Goal: Information Seeking & Learning: Learn about a topic

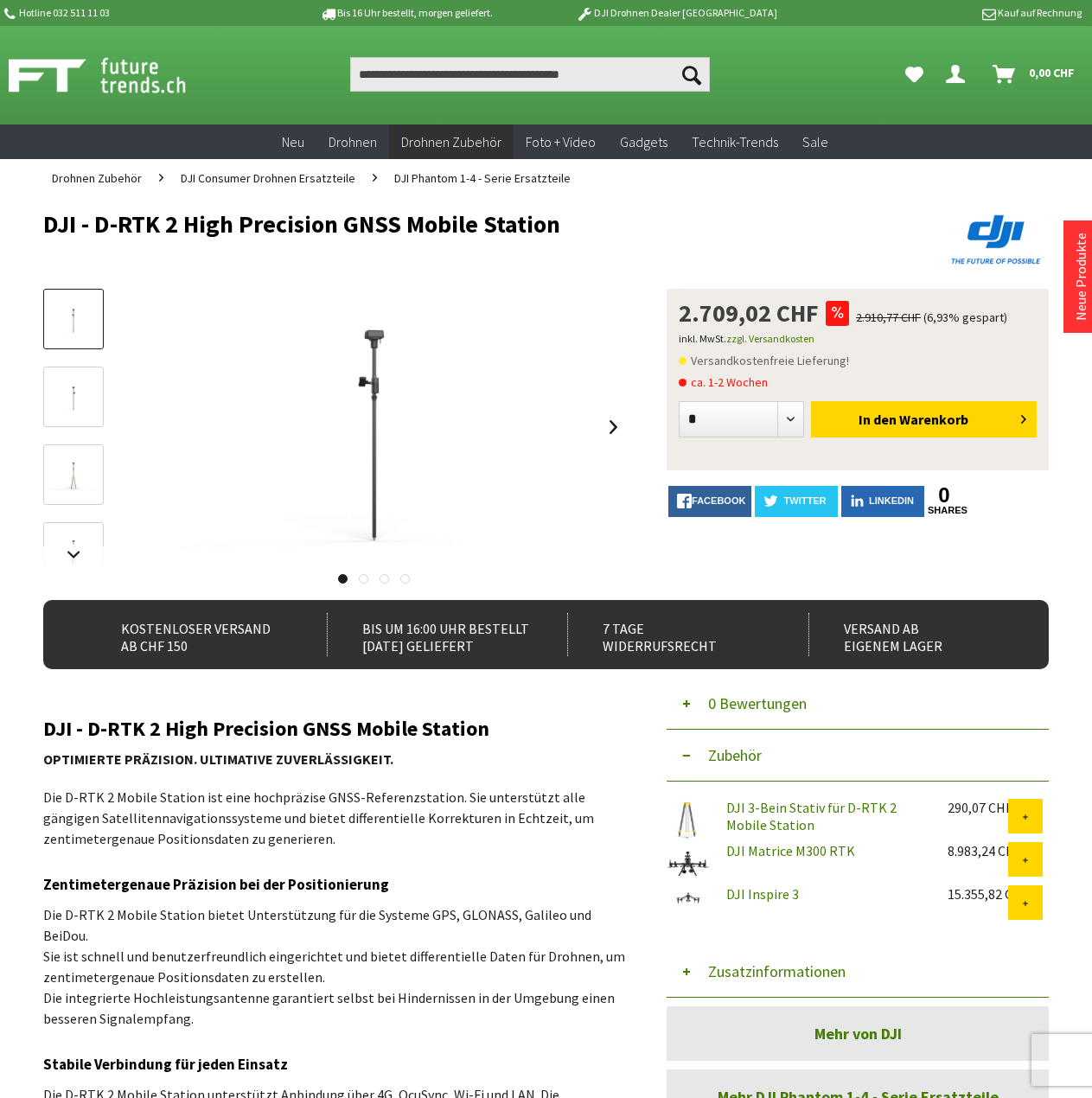
click at [67, 404] on img at bounding box center [73, 398] width 50 height 31
click at [64, 478] on img at bounding box center [73, 475] width 50 height 31
click at [604, 437] on link at bounding box center [614, 427] width 26 height 60
click at [609, 435] on div at bounding box center [373, 427] width 506 height 277
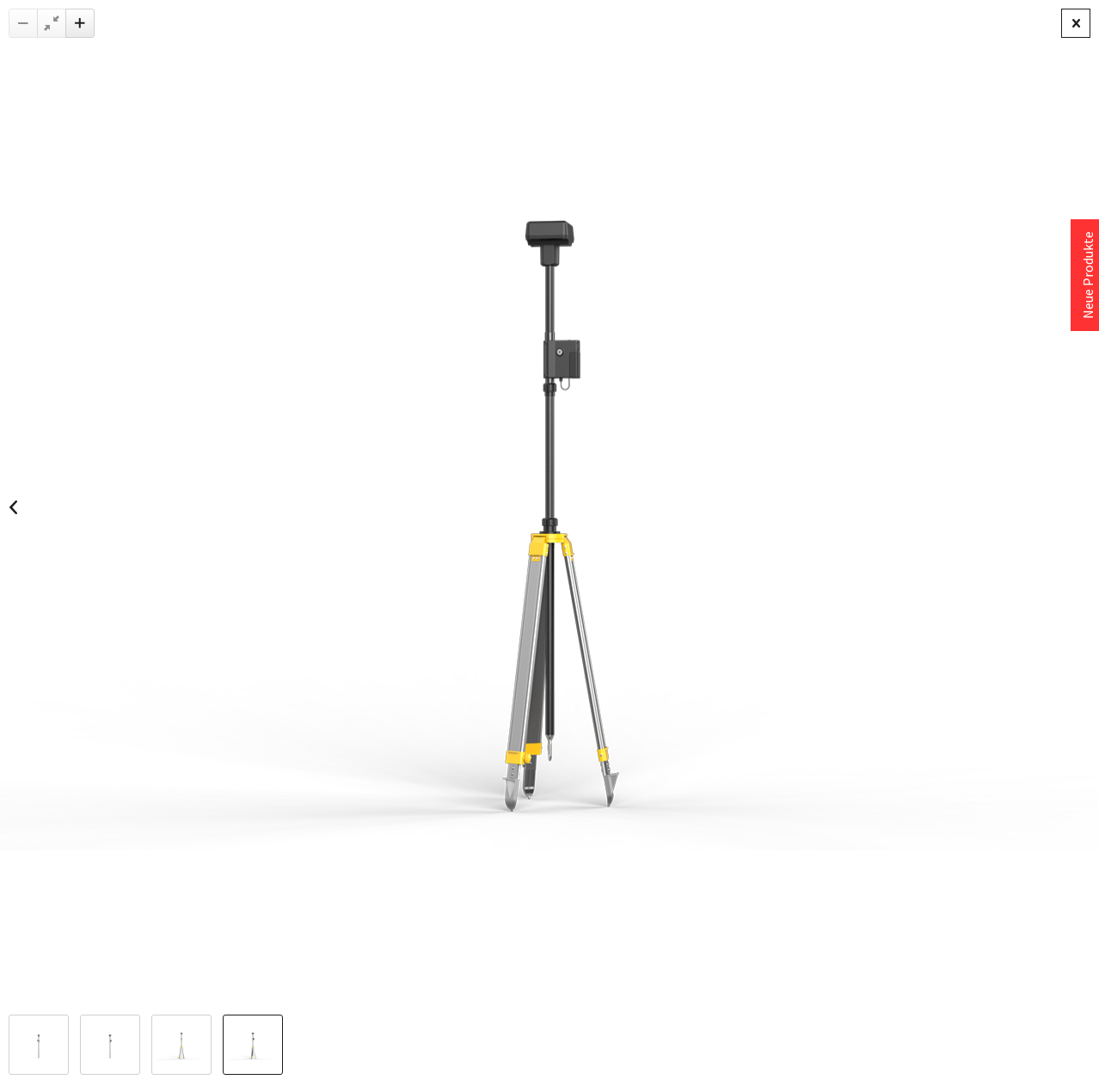
click at [1076, 12] on div at bounding box center [1076, 23] width 29 height 29
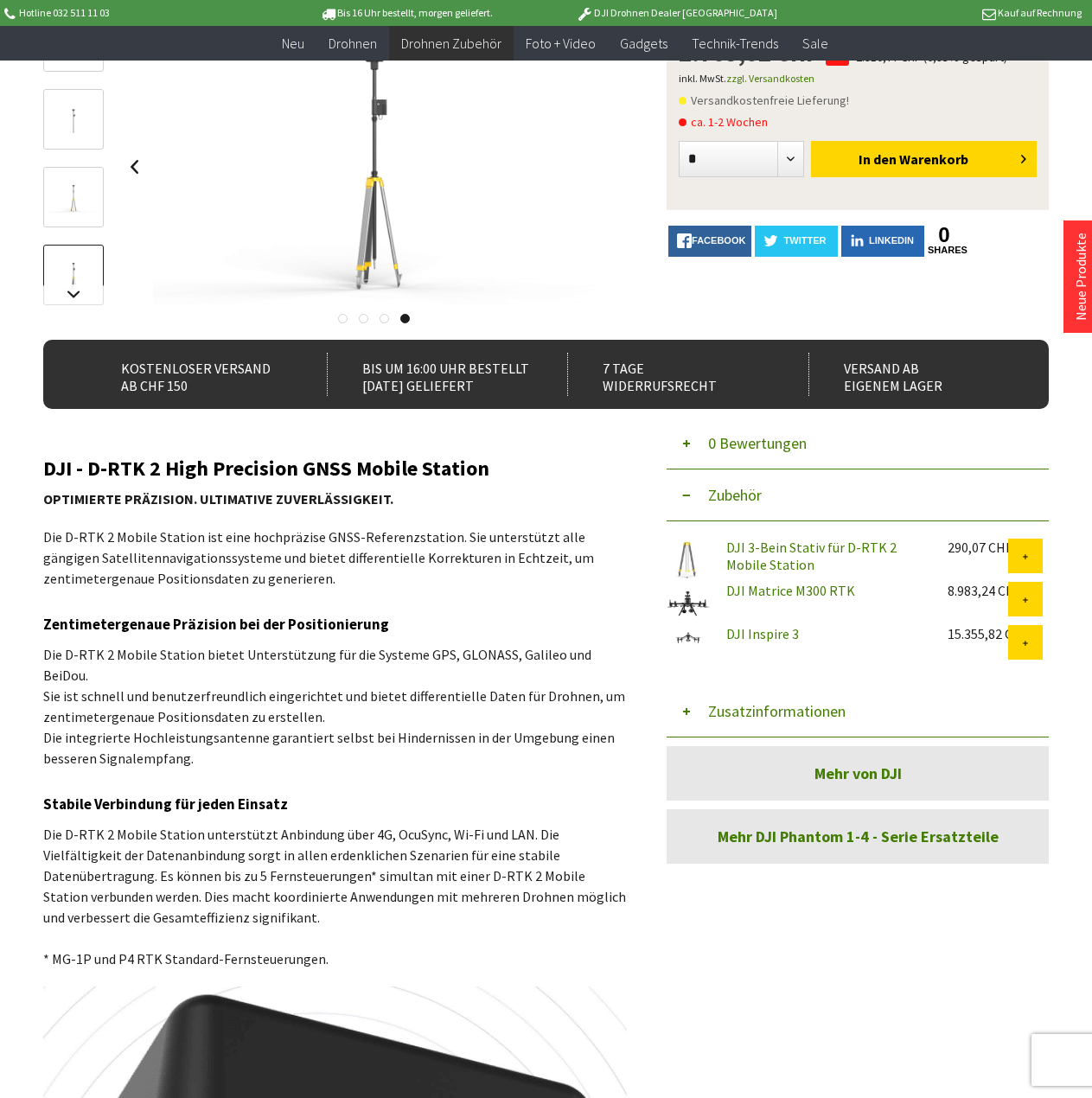
scroll to position [173, 0]
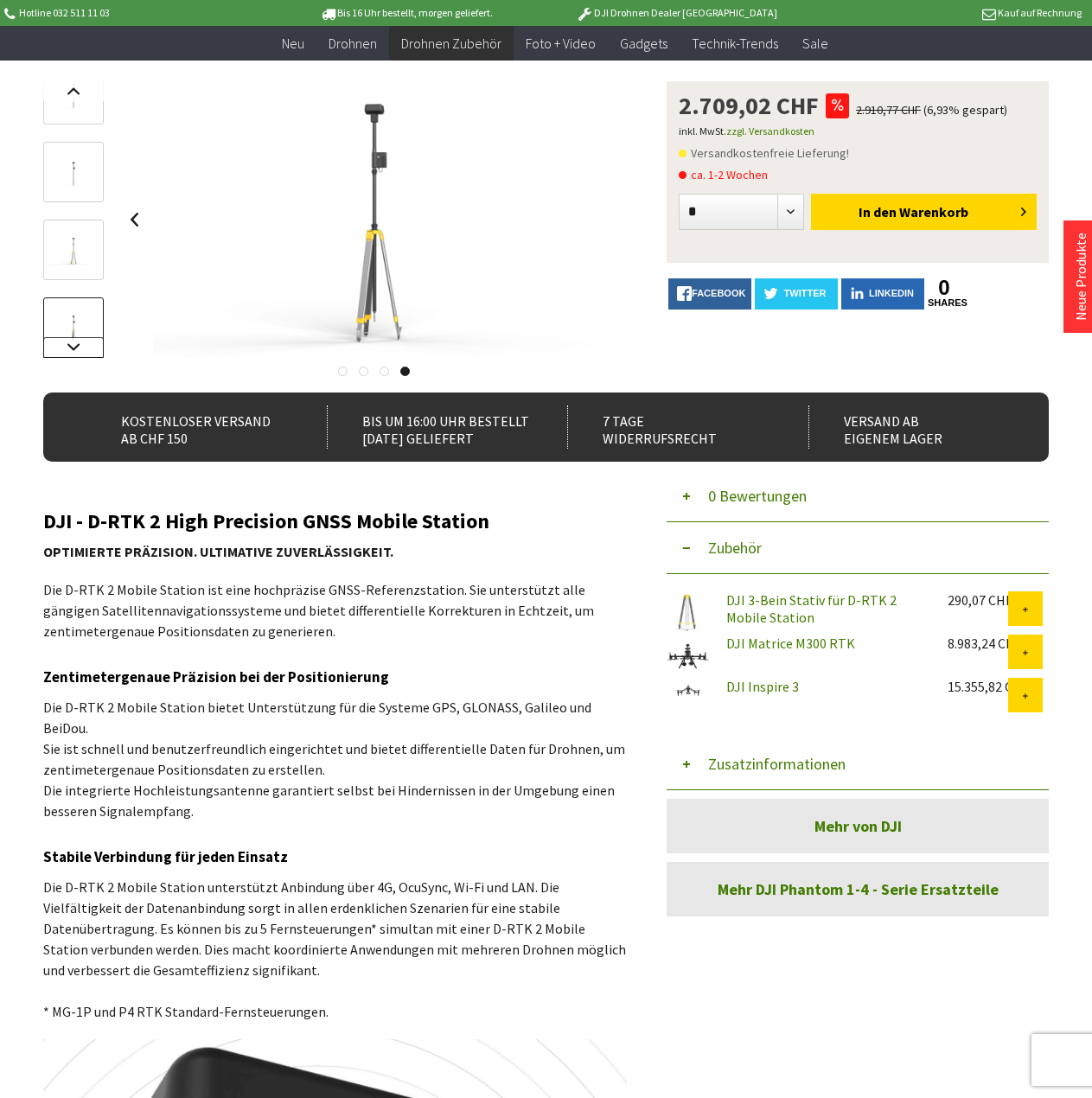
click at [71, 348] on link at bounding box center [73, 347] width 60 height 20
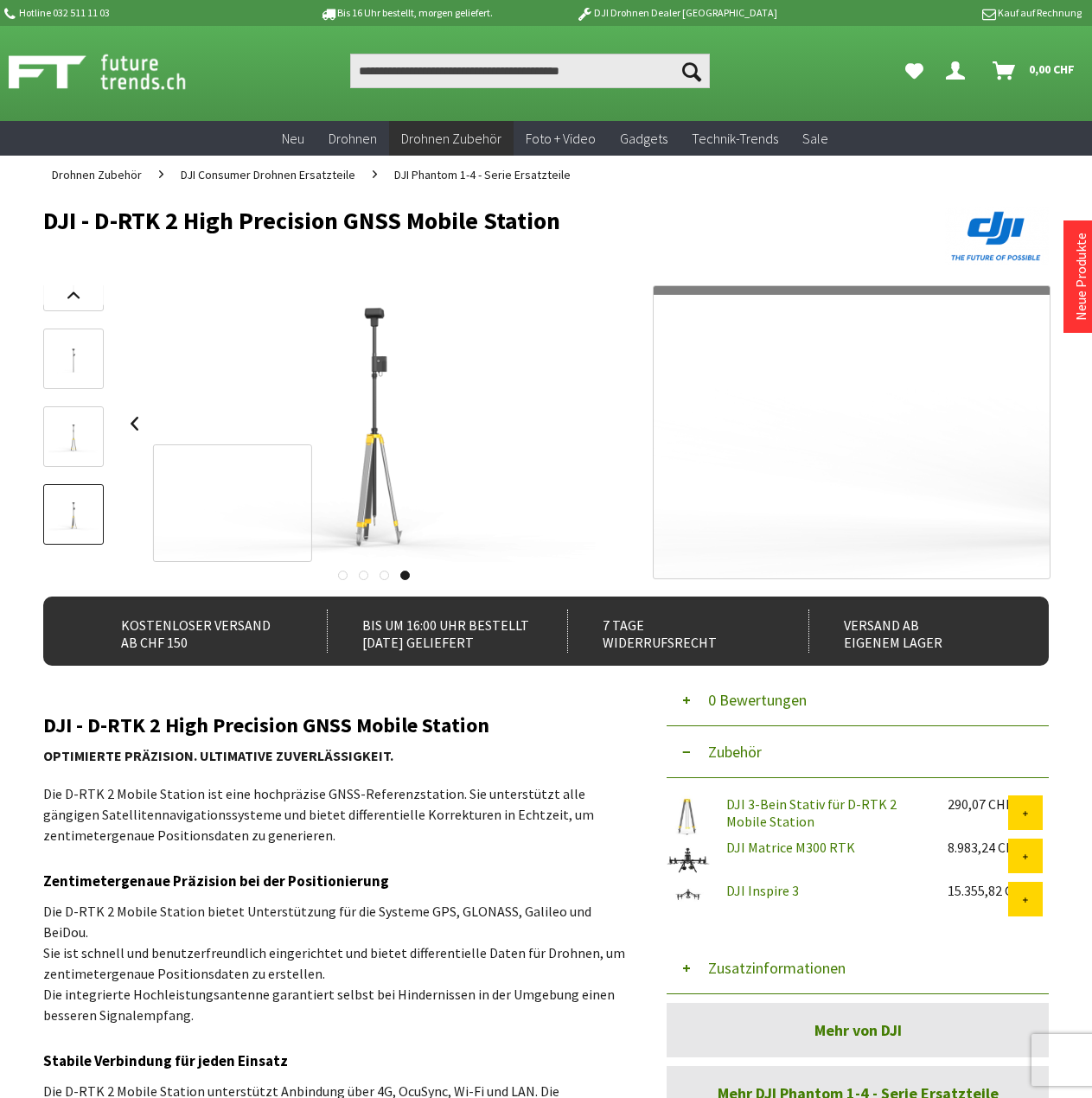
scroll to position [0, 0]
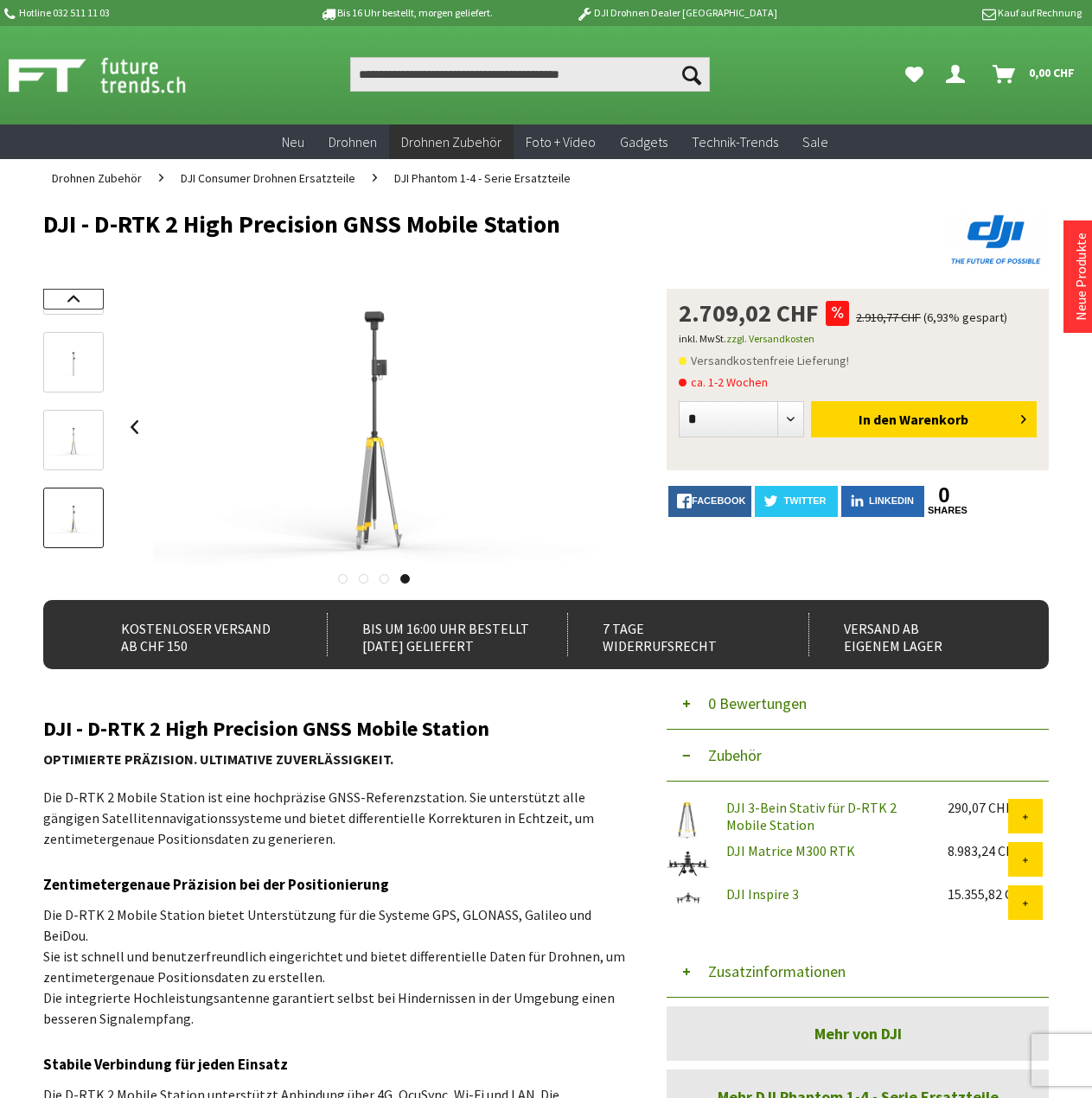
click at [75, 308] on link at bounding box center [73, 298] width 60 height 20
click at [77, 297] on div at bounding box center [73, 427] width 60 height 277
click at [77, 296] on link at bounding box center [73, 319] width 60 height 60
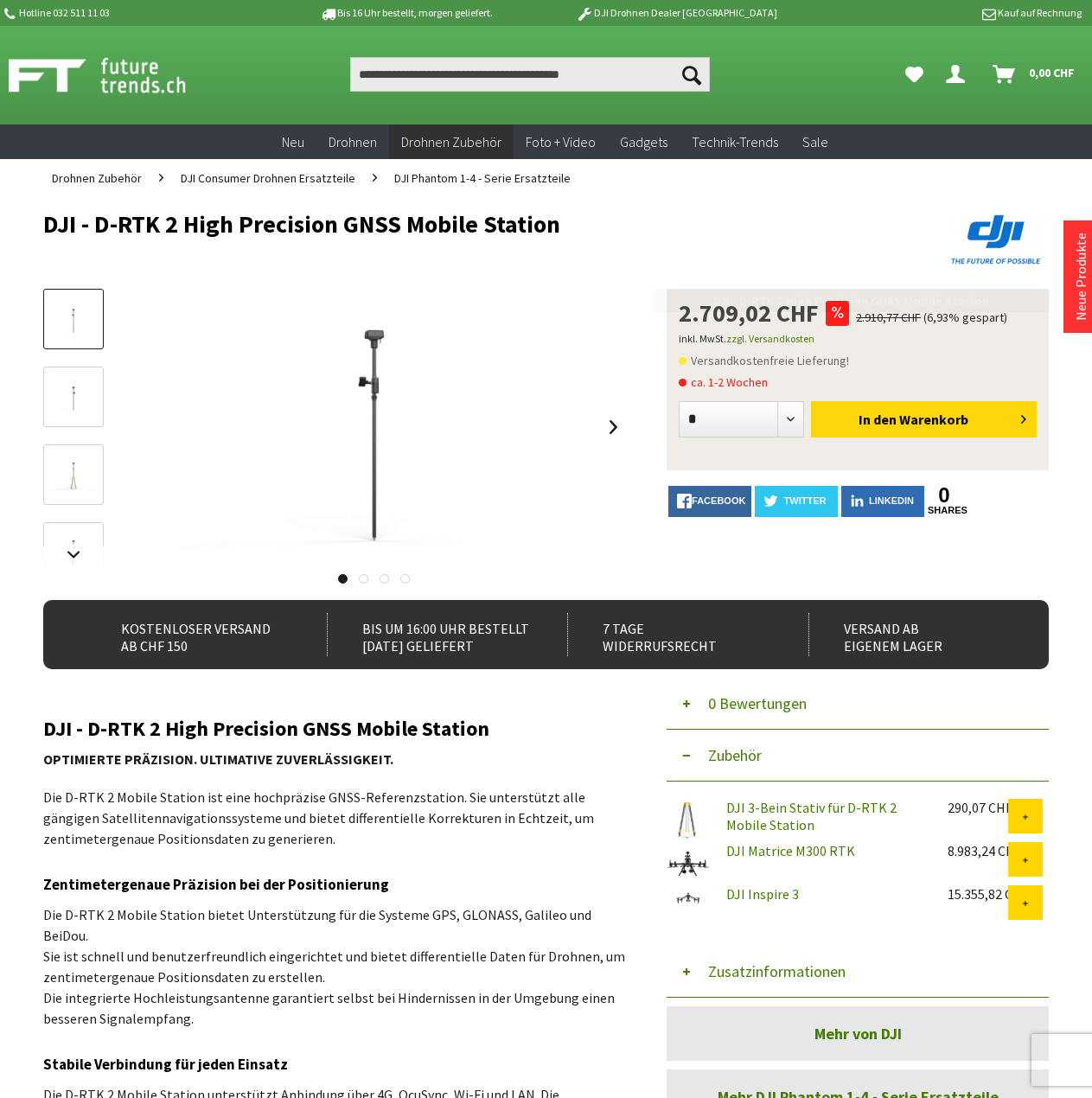
click at [63, 412] on img at bounding box center [73, 398] width 50 height 31
click at [65, 479] on img at bounding box center [73, 475] width 50 height 31
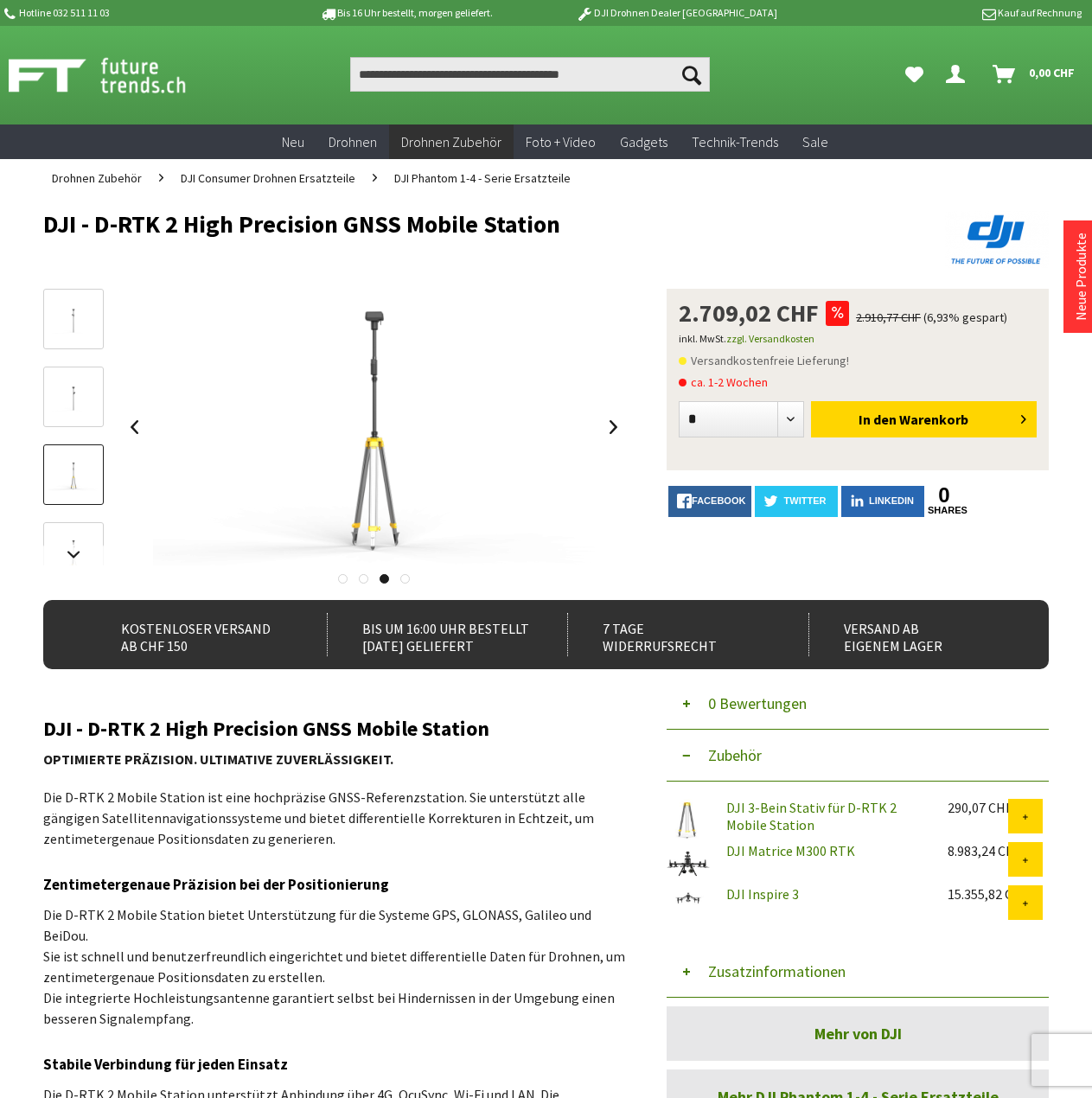
click at [73, 544] on img at bounding box center [73, 553] width 50 height 31
click at [77, 558] on link at bounding box center [73, 554] width 60 height 20
click at [75, 497] on link at bounding box center [73, 518] width 60 height 60
click at [71, 406] on div at bounding box center [73, 410] width 60 height 312
click at [68, 356] on img at bounding box center [73, 363] width 50 height 31
